Goal: Transaction & Acquisition: Book appointment/travel/reservation

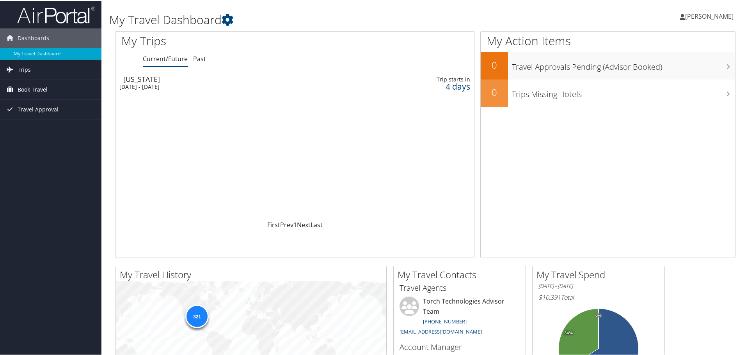
click at [26, 89] on span "Book Travel" at bounding box center [33, 88] width 30 height 19
click at [34, 124] on link "Book/Manage Online Trips" at bounding box center [50, 128] width 101 height 12
